Goal: Transaction & Acquisition: Book appointment/travel/reservation

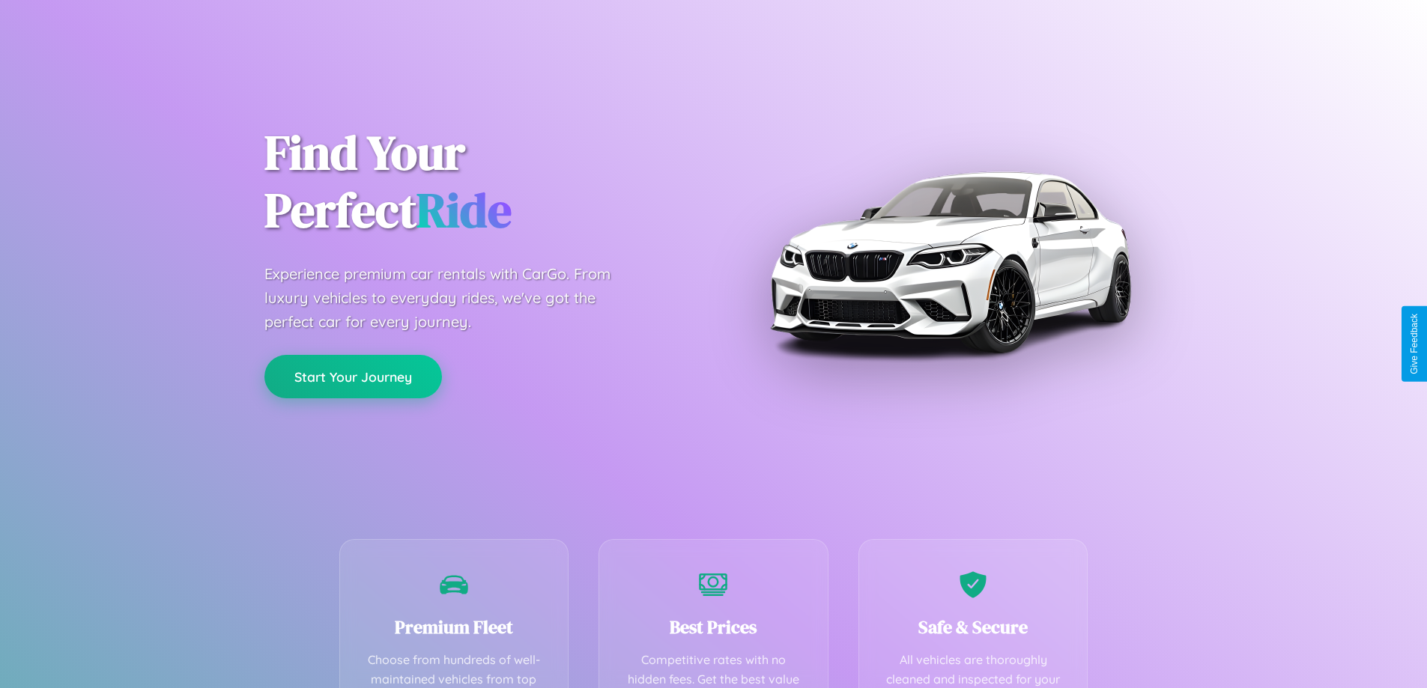
click at [353, 377] on button "Start Your Journey" at bounding box center [352, 376] width 177 height 43
click at [353, 376] on button "Start Your Journey" at bounding box center [352, 376] width 177 height 43
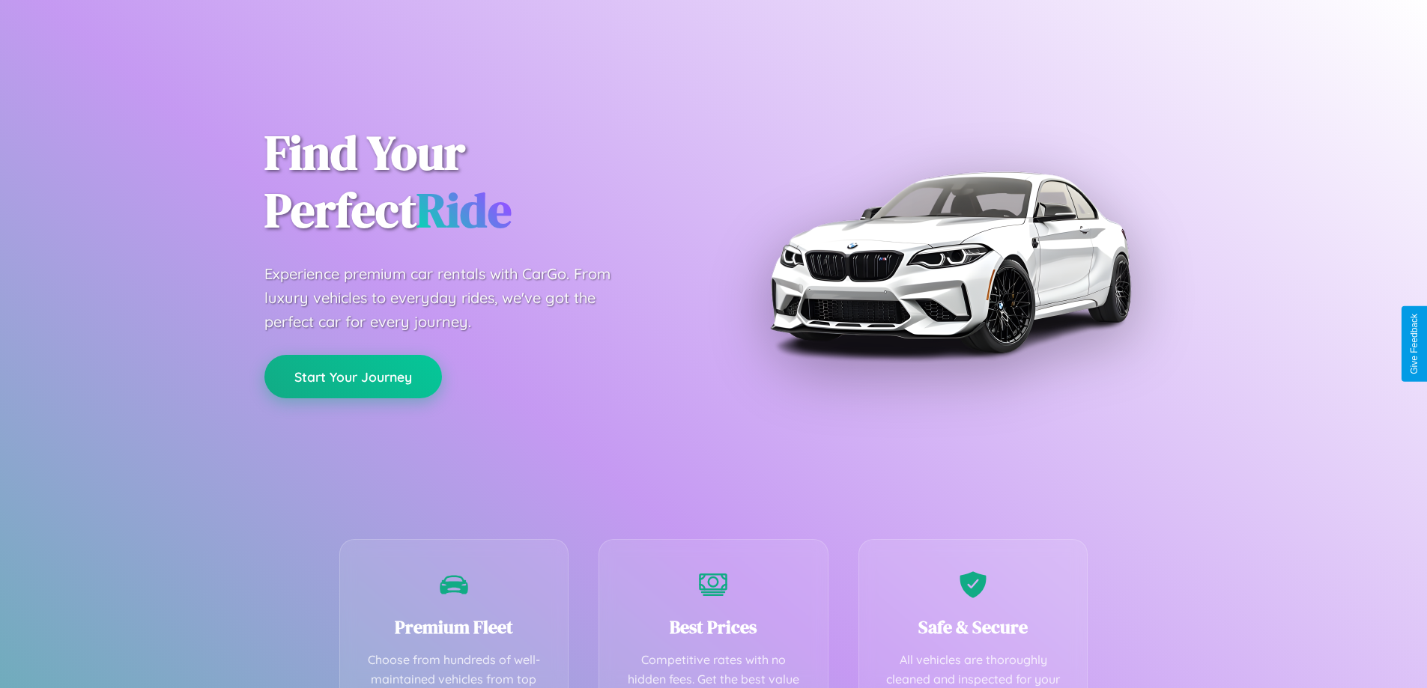
click at [353, 376] on button "Start Your Journey" at bounding box center [352, 376] width 177 height 43
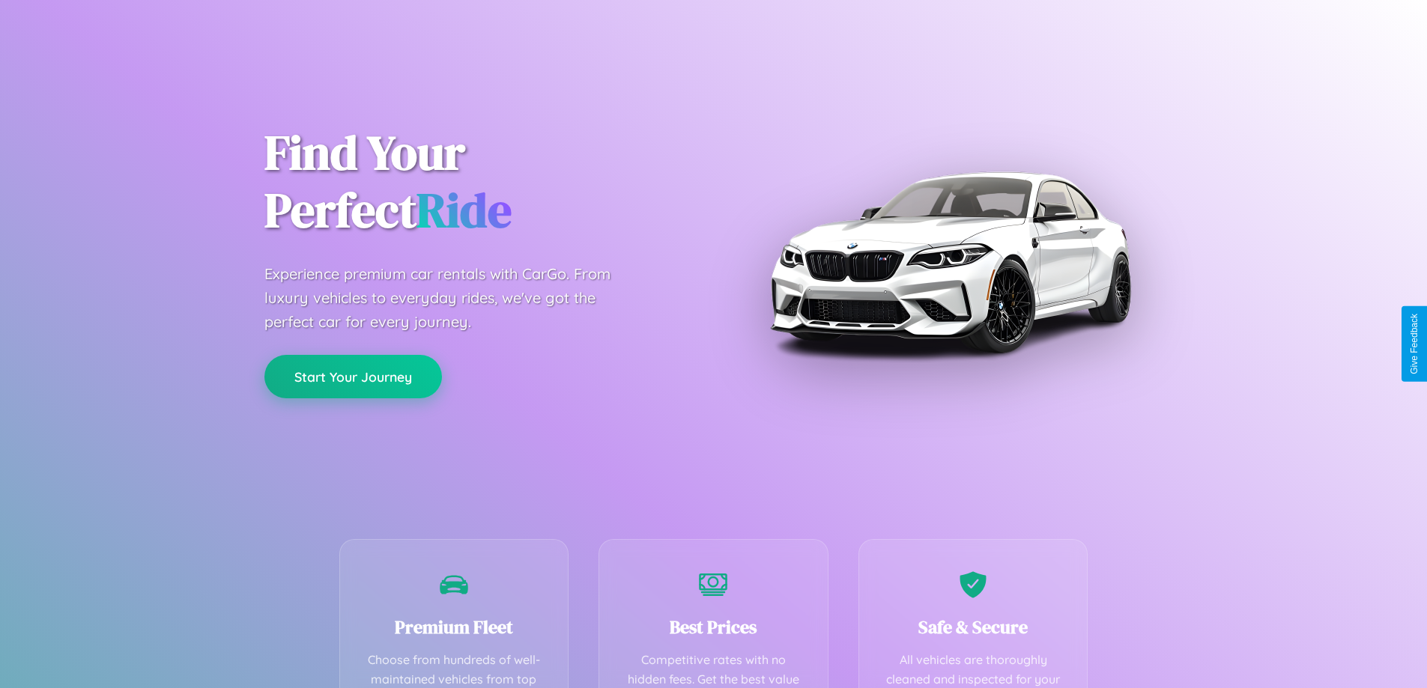
click at [353, 376] on button "Start Your Journey" at bounding box center [352, 376] width 177 height 43
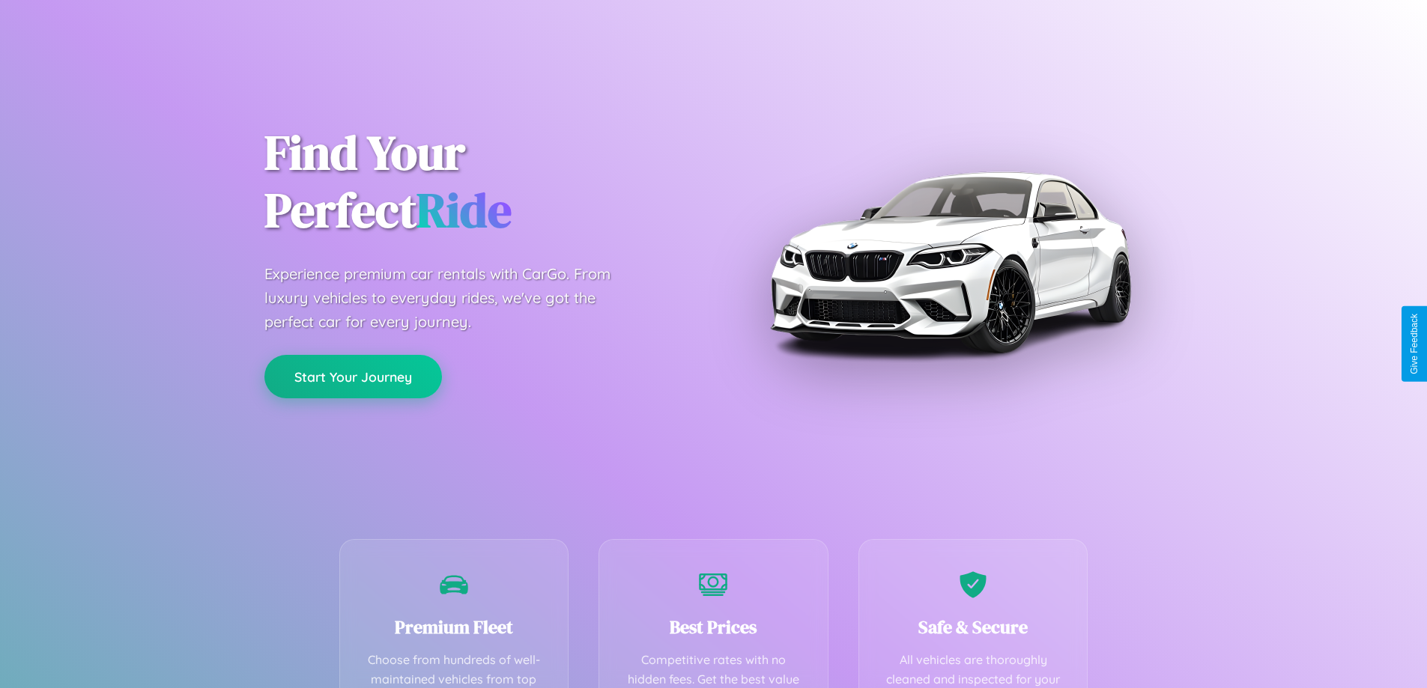
click at [353, 376] on button "Start Your Journey" at bounding box center [352, 376] width 177 height 43
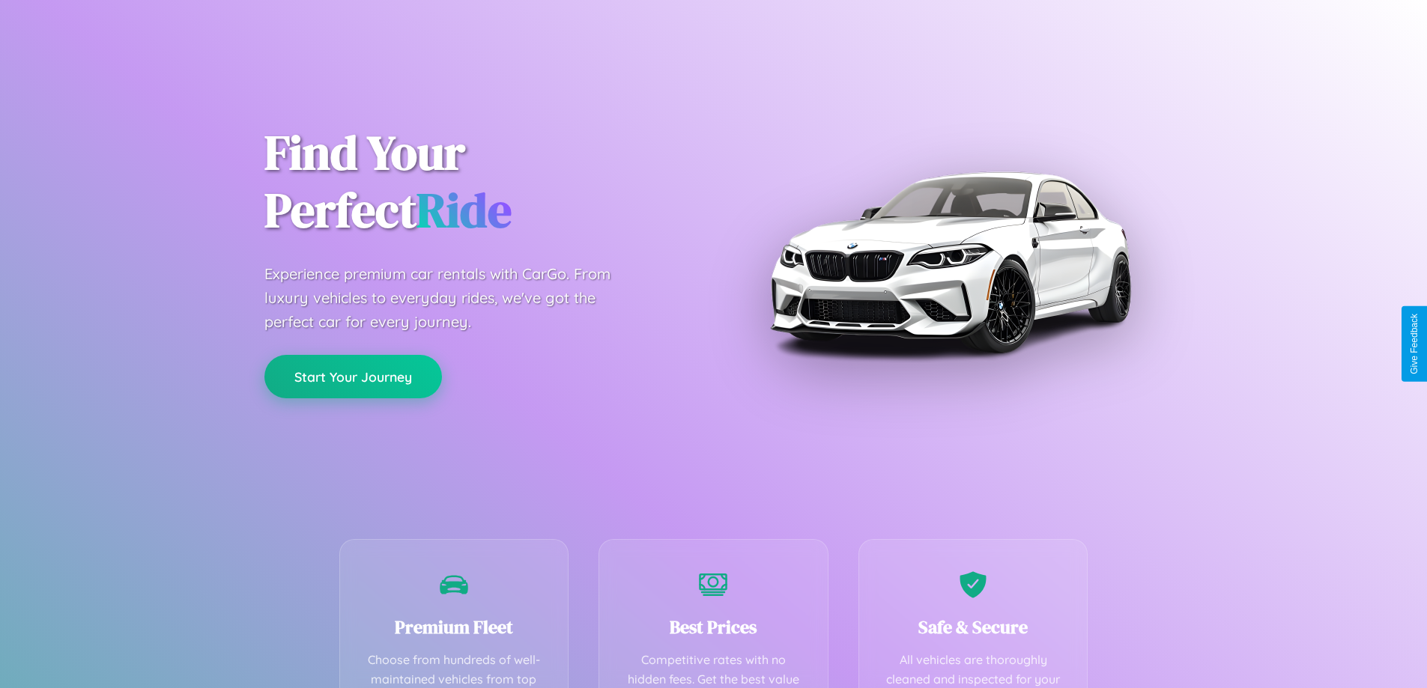
click at [353, 376] on button "Start Your Journey" at bounding box center [352, 376] width 177 height 43
